Goal: Task Accomplishment & Management: Manage account settings

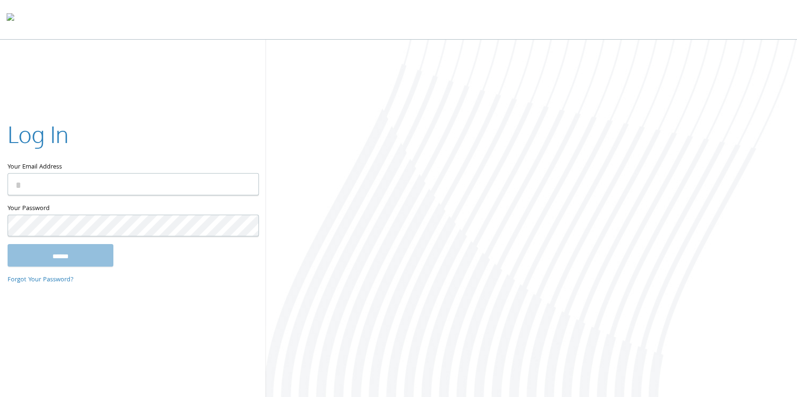
type input "**********"
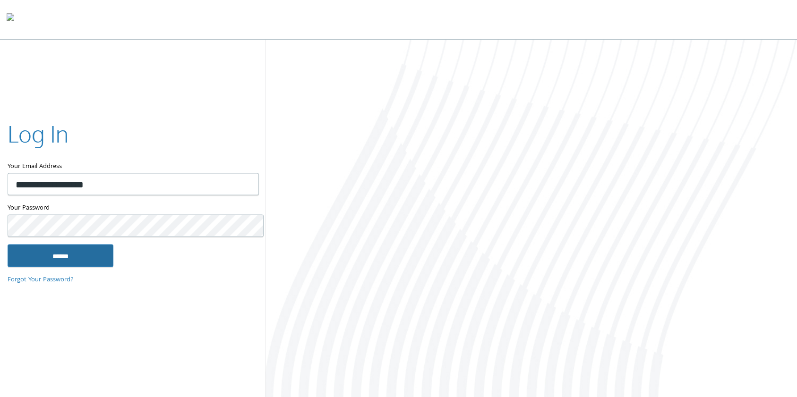
click at [84, 255] on input "******" at bounding box center [61, 255] width 106 height 23
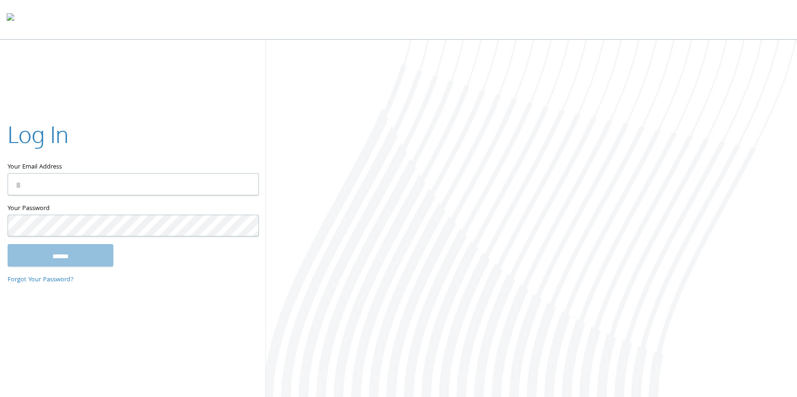
type input "**********"
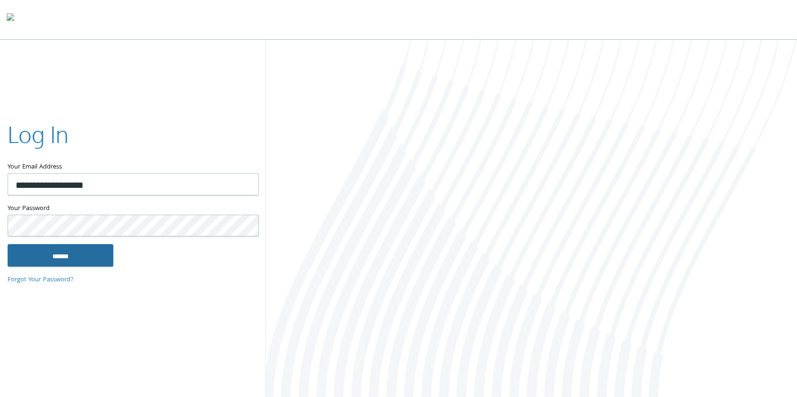
click at [58, 262] on input "******" at bounding box center [61, 255] width 106 height 23
